Goal: Task Accomplishment & Management: Manage account settings

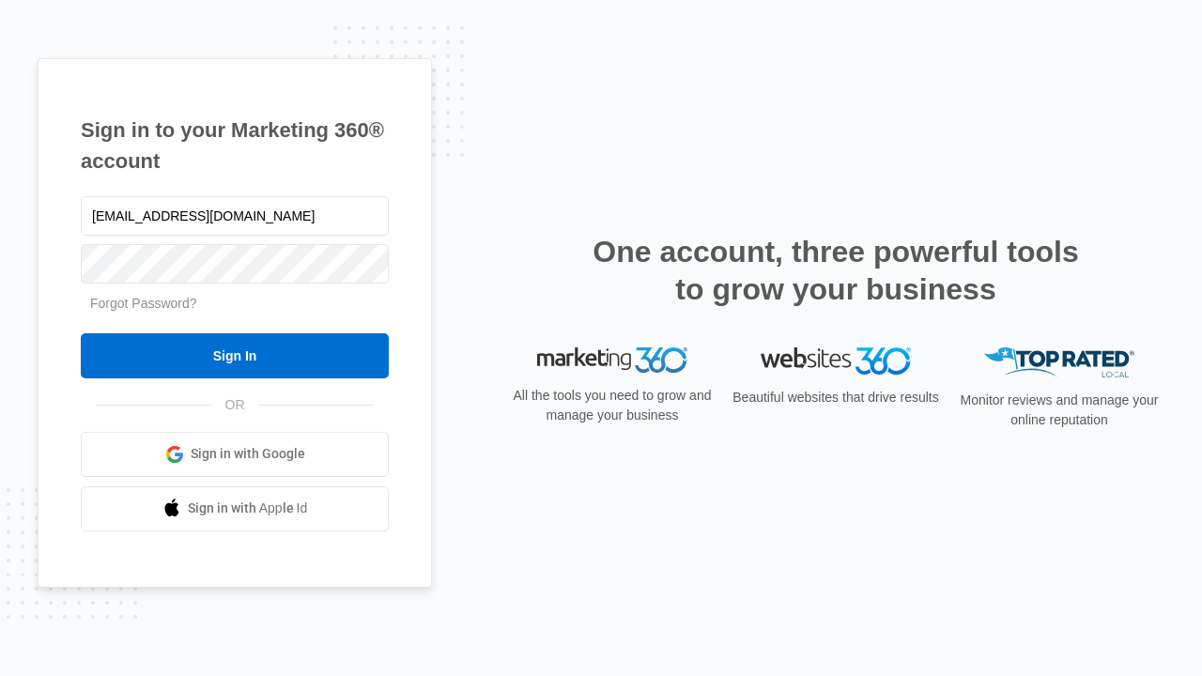
type input "dankie614@gmail.com"
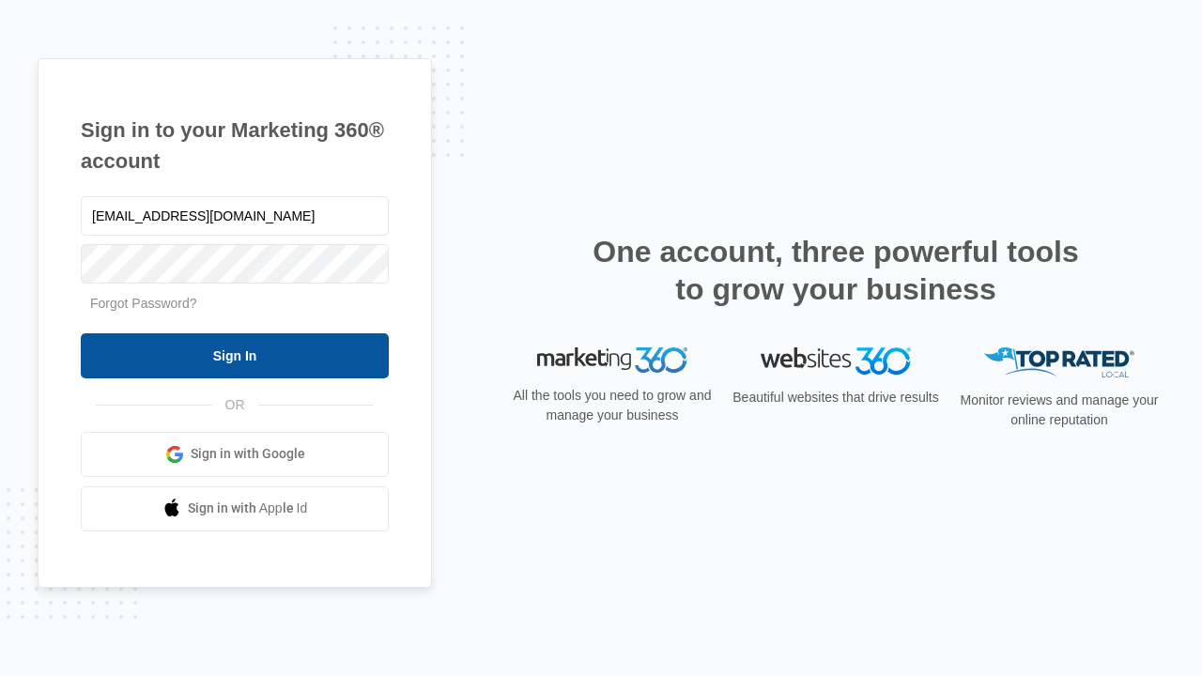
click at [235, 355] on input "Sign In" at bounding box center [235, 355] width 308 height 45
